Goal: Communication & Community: Answer question/provide support

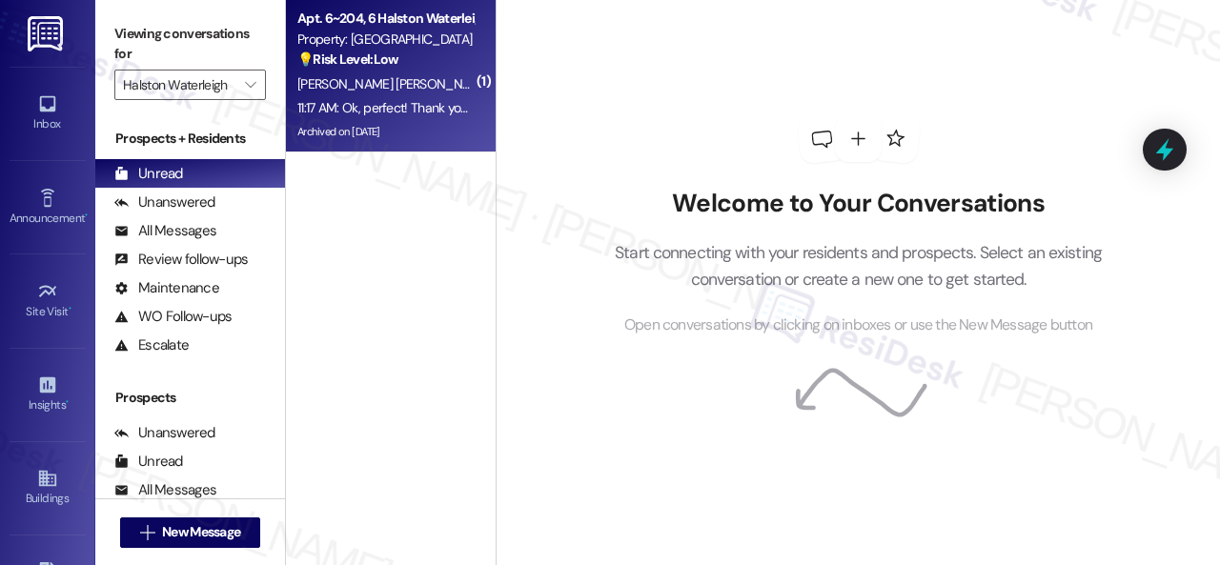
click at [417, 68] on div "💡 Risk Level: Low The resident is inquiring about the application of a renewal …" at bounding box center [385, 60] width 176 height 20
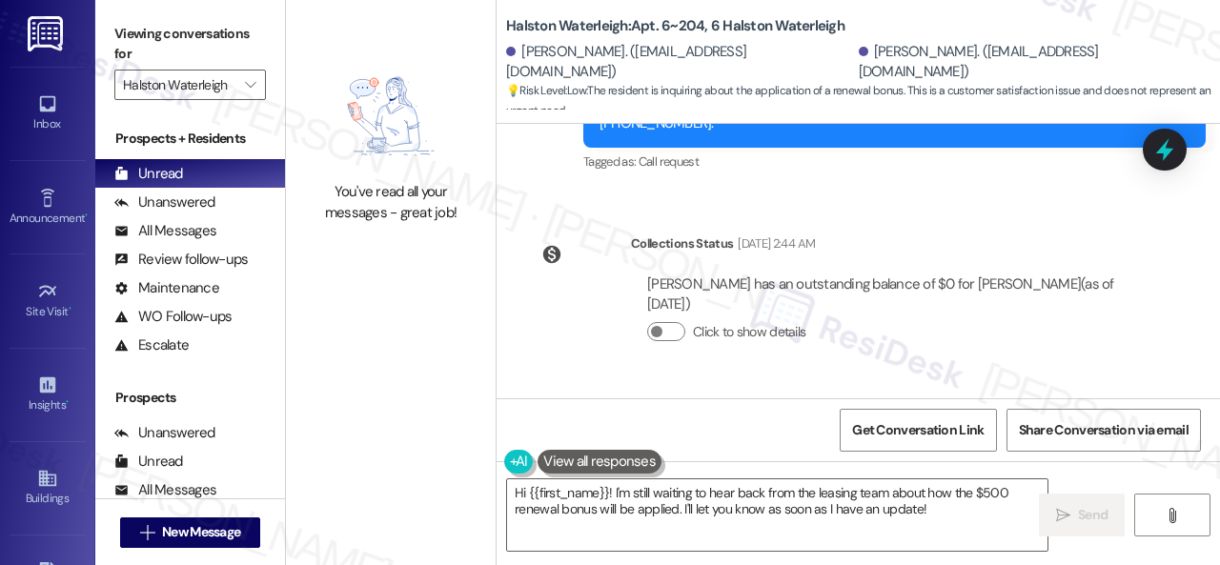
scroll to position [59369, 0]
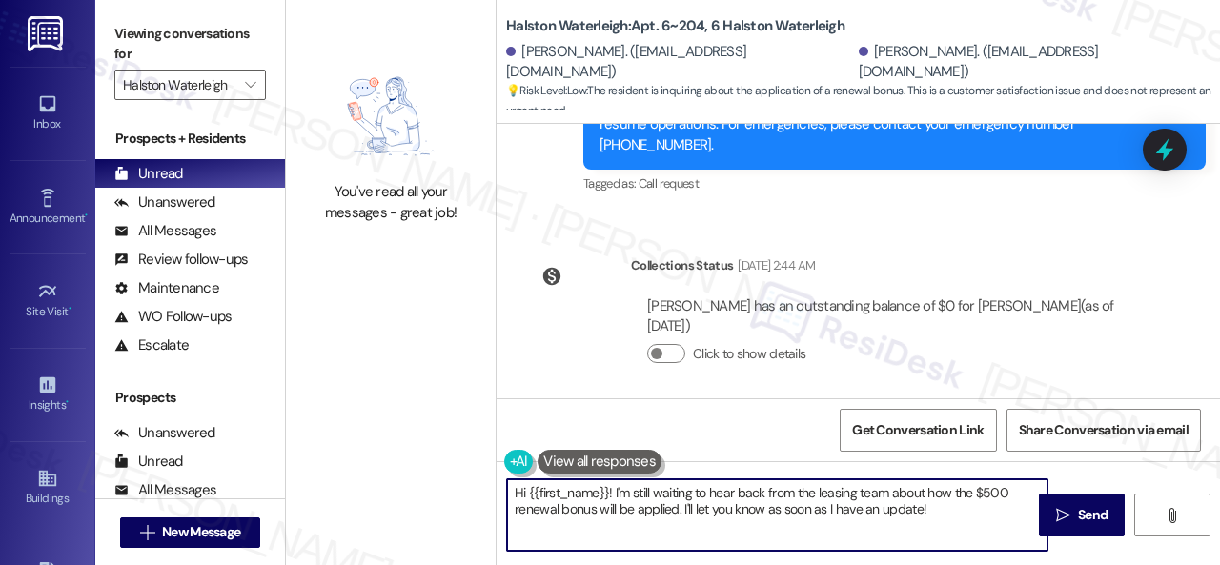
drag, startPoint x: 944, startPoint y: 519, endPoint x: 329, endPoint y: 407, distance: 625.0
click at [329, 407] on div "You've read all your messages - great job! Halston Waterleigh: Apt. 6~204, 6 Ha…" at bounding box center [753, 282] width 934 height 565
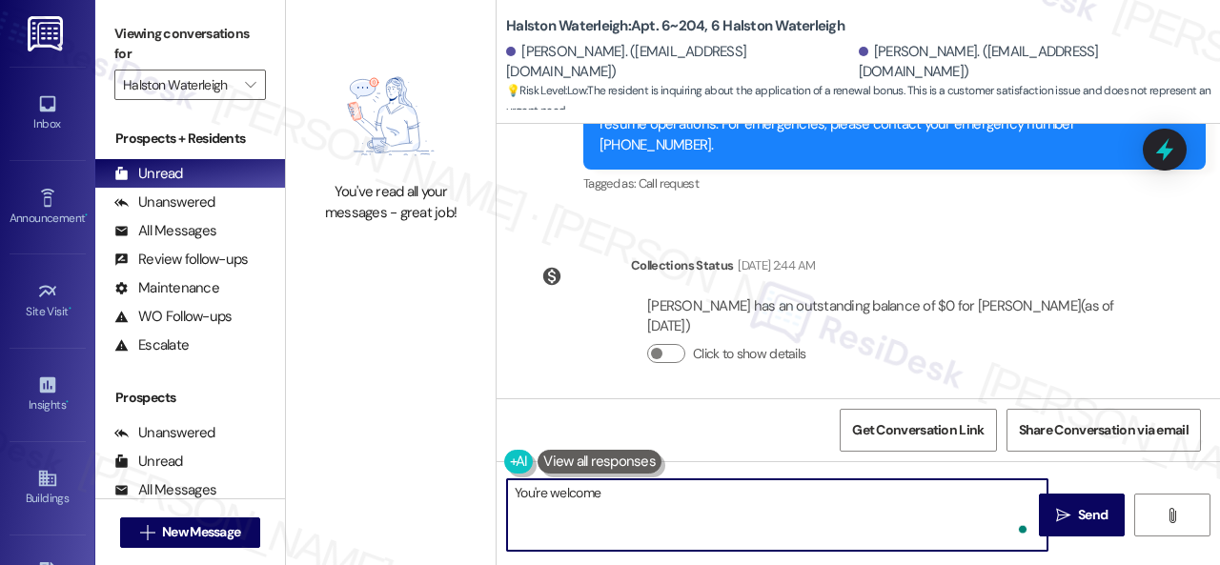
type textarea "You're welcome!"
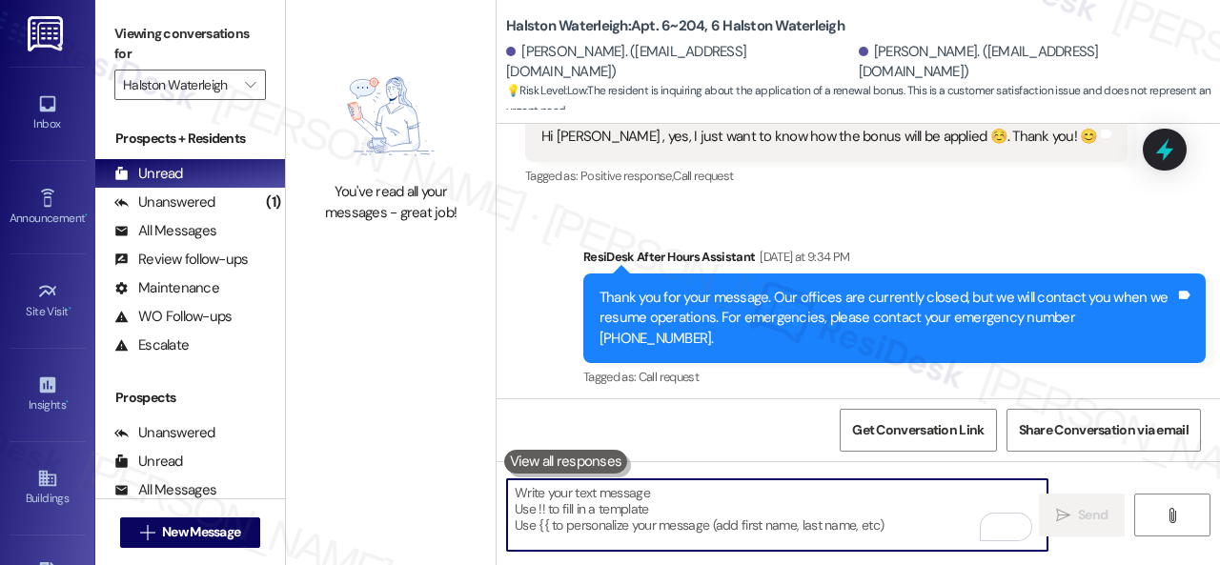
scroll to position [6, 0]
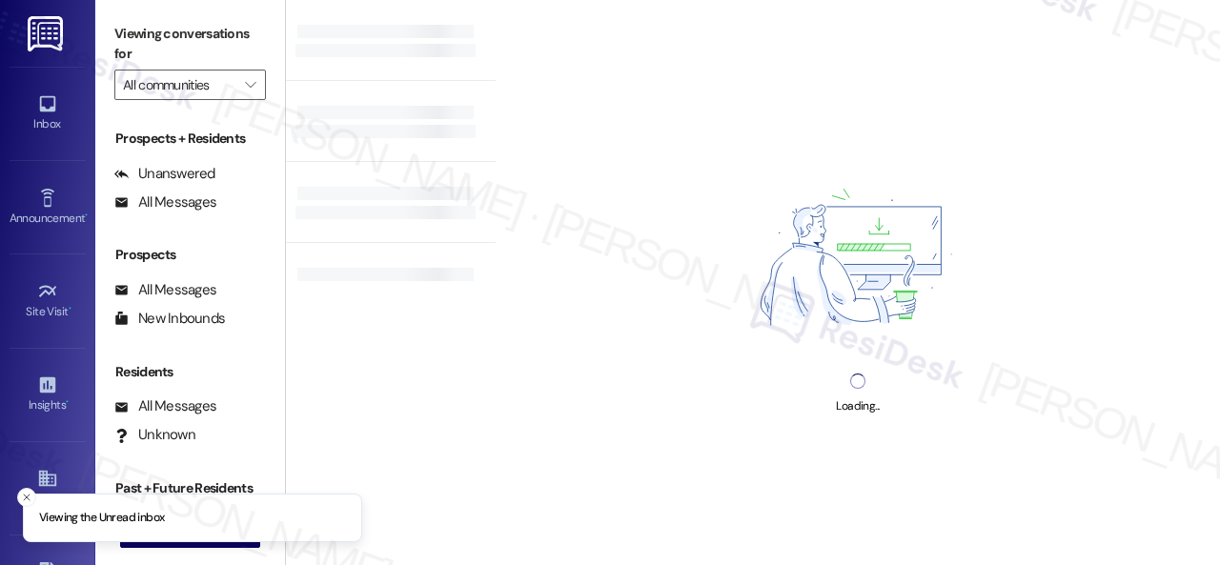
type input "Halston Waterleigh"
